Goal: Book appointment/travel/reservation

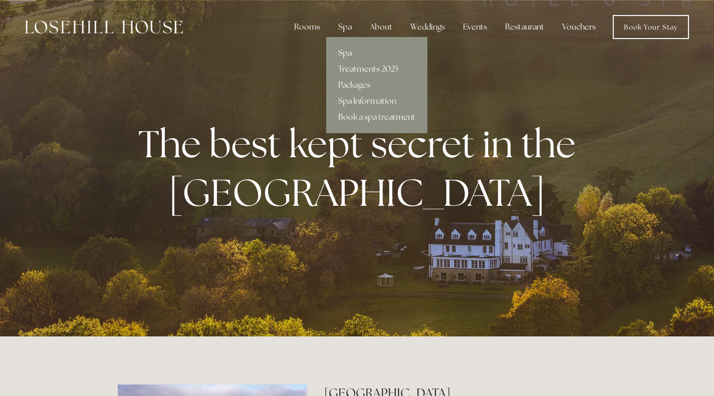
click at [344, 55] on link "Spa" at bounding box center [376, 53] width 101 height 16
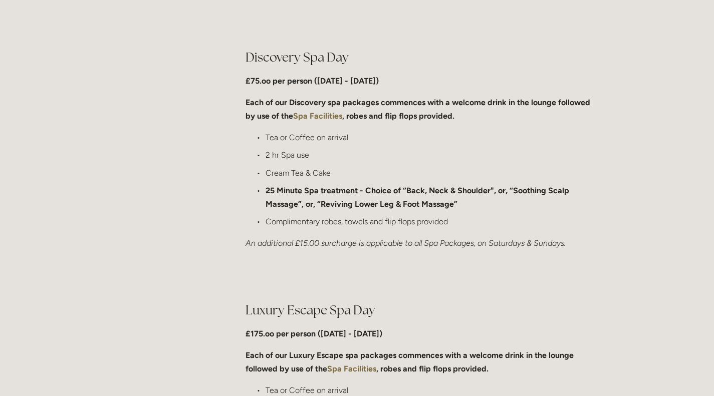
scroll to position [779, 0]
